Goal: Information Seeking & Learning: Learn about a topic

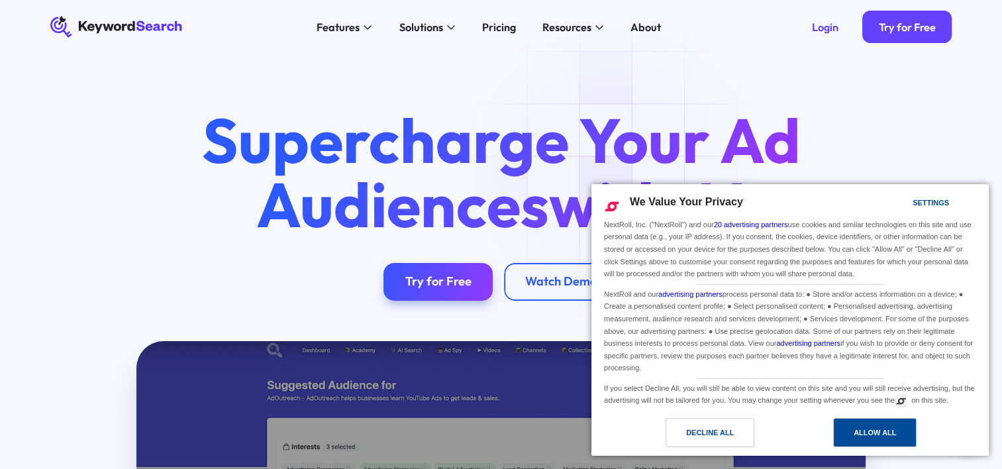
click at [858, 435] on div "Allow All" at bounding box center [875, 432] width 42 height 15
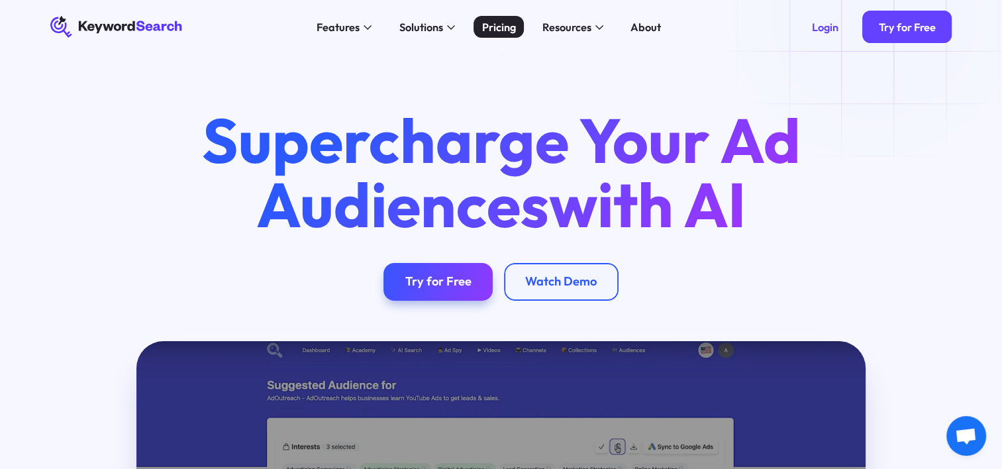
click at [506, 30] on div "Pricing" at bounding box center [499, 27] width 34 height 16
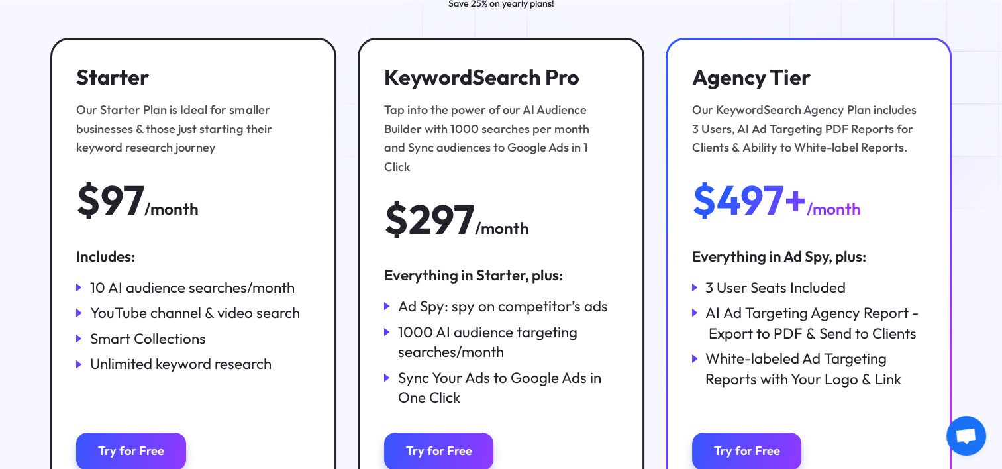
scroll to position [331, 0]
